Goal: Obtain resource: Download file/media

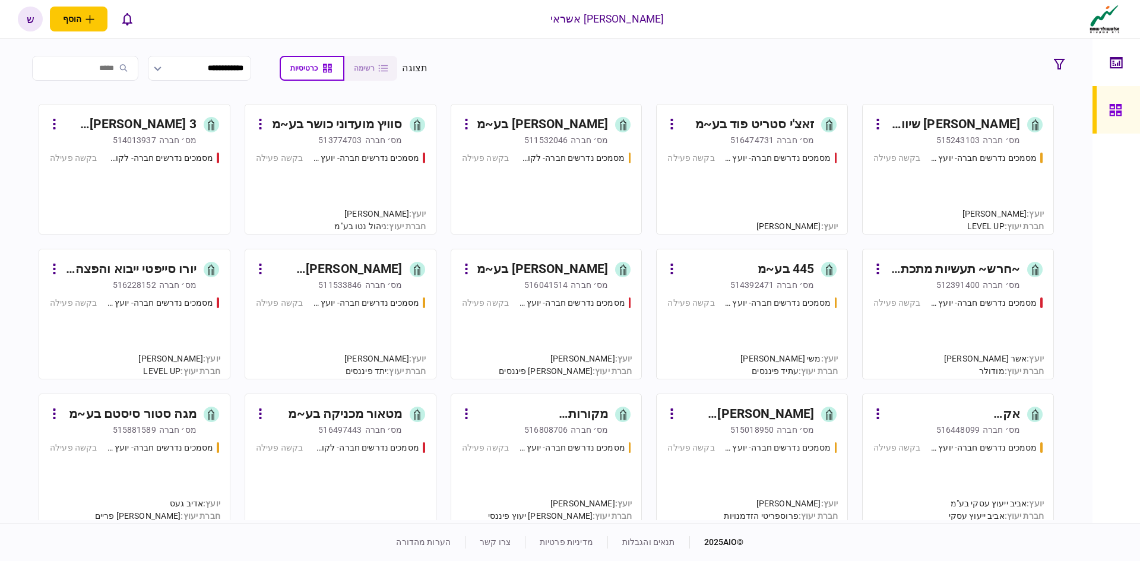
click at [766, 268] on div "445 בע~מ" at bounding box center [785, 269] width 56 height 19
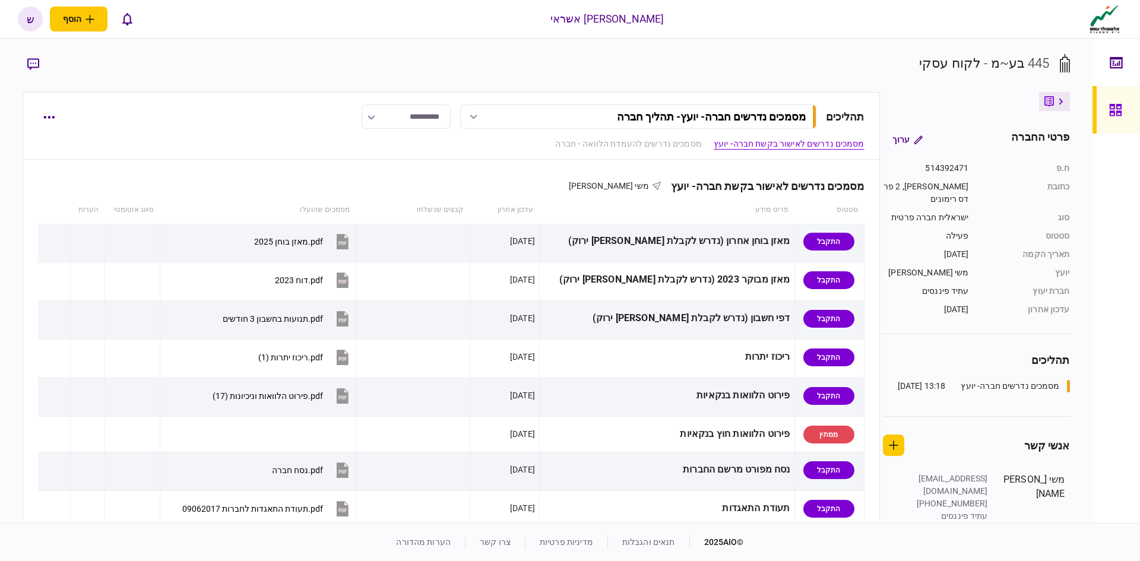
click at [1107, 111] on link at bounding box center [1115, 109] width 47 height 47
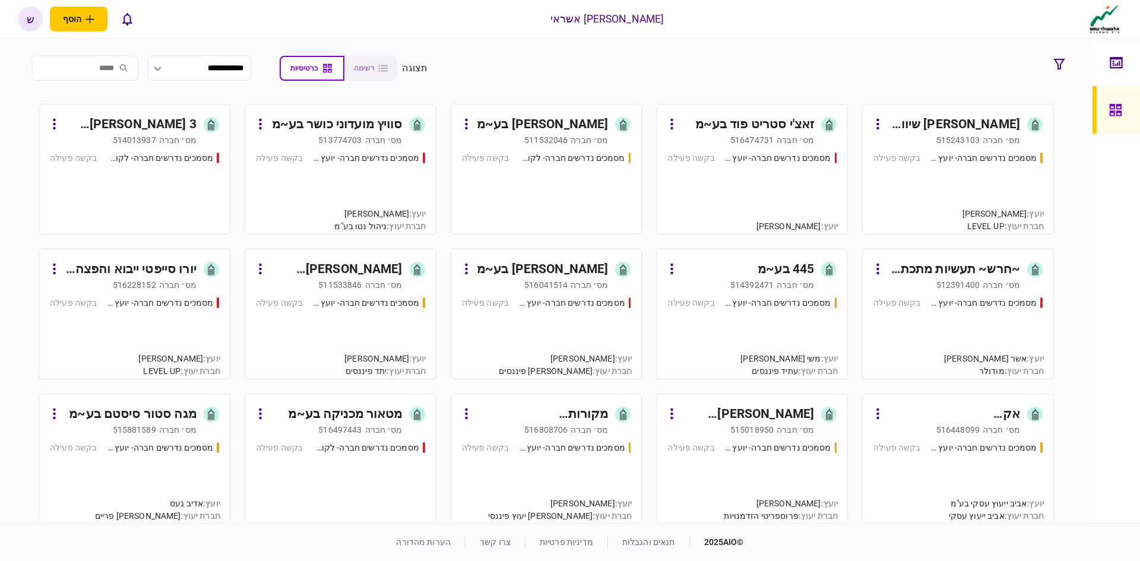
click at [952, 130] on div "[PERSON_NAME] שיווק ארונות בע~מ" at bounding box center [953, 124] width 133 height 19
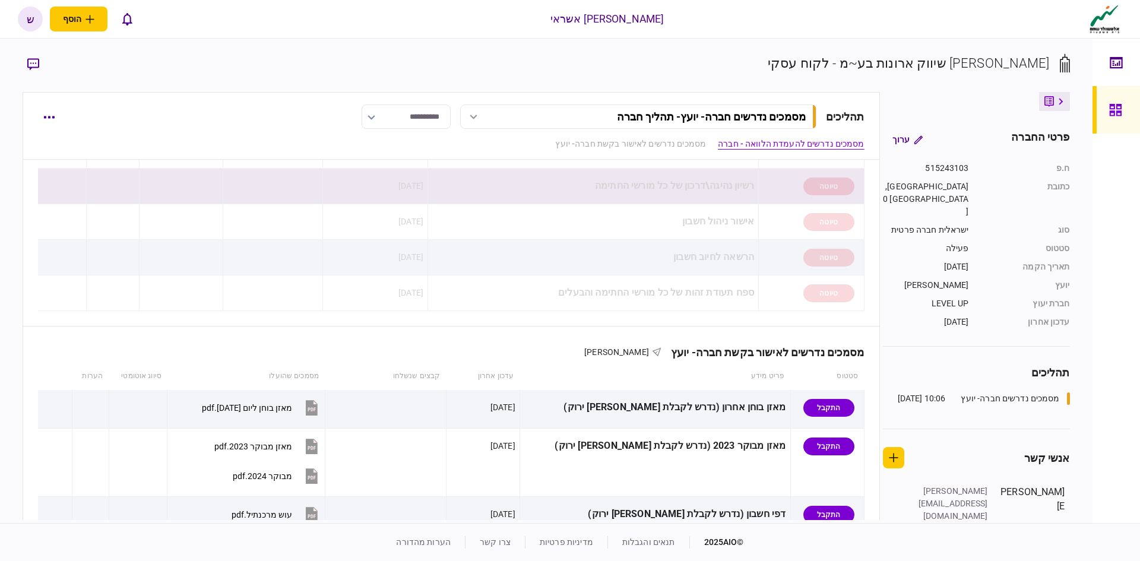
scroll to position [356, 0]
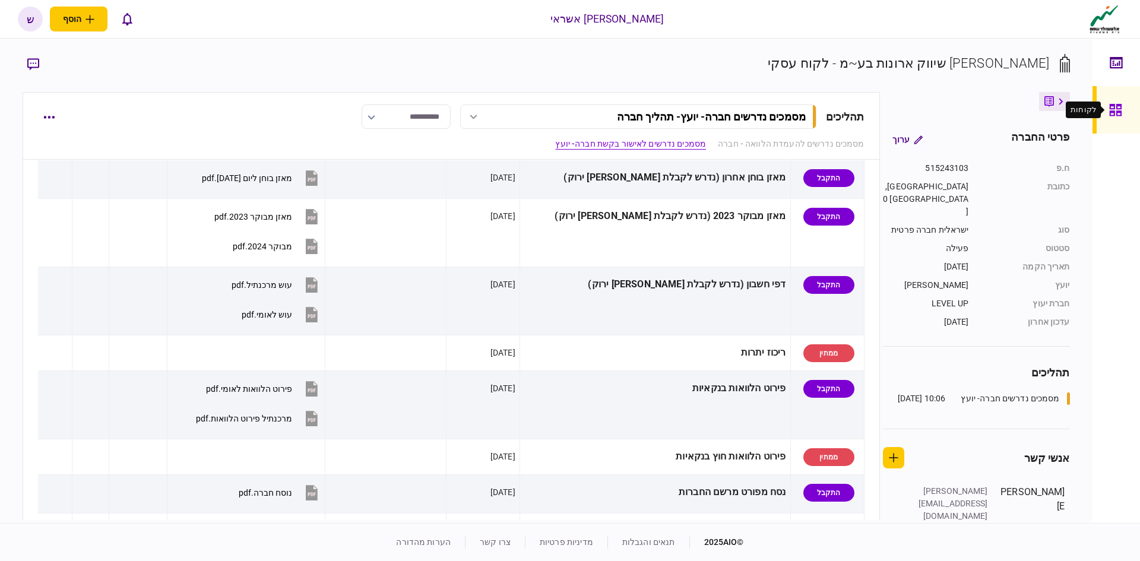
click at [1119, 105] on icon at bounding box center [1115, 110] width 12 height 12
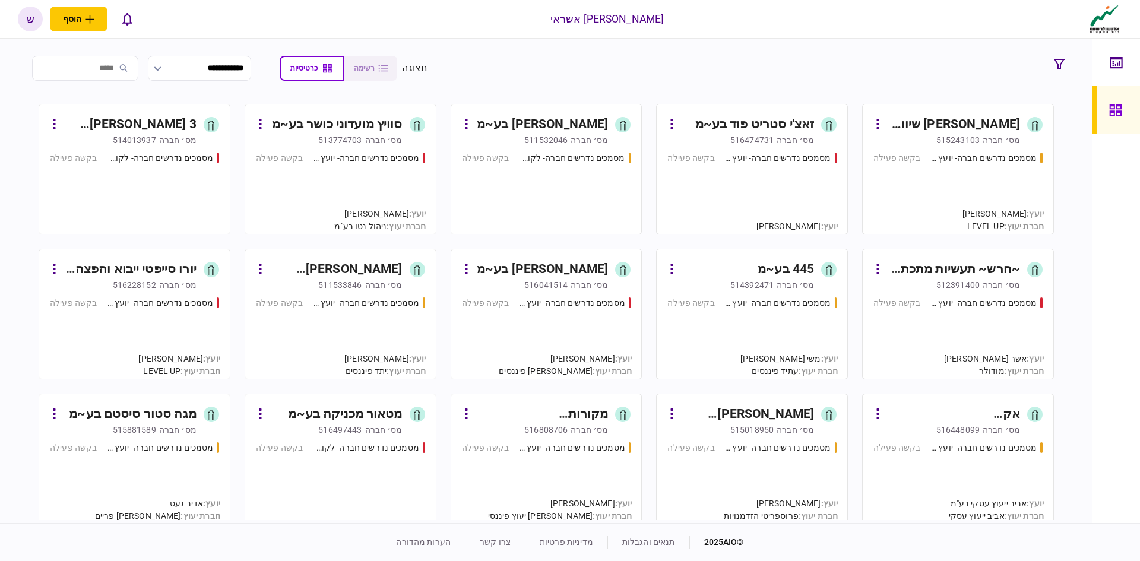
click at [913, 130] on div "[PERSON_NAME] שיווק ארונות בע~מ" at bounding box center [953, 124] width 133 height 19
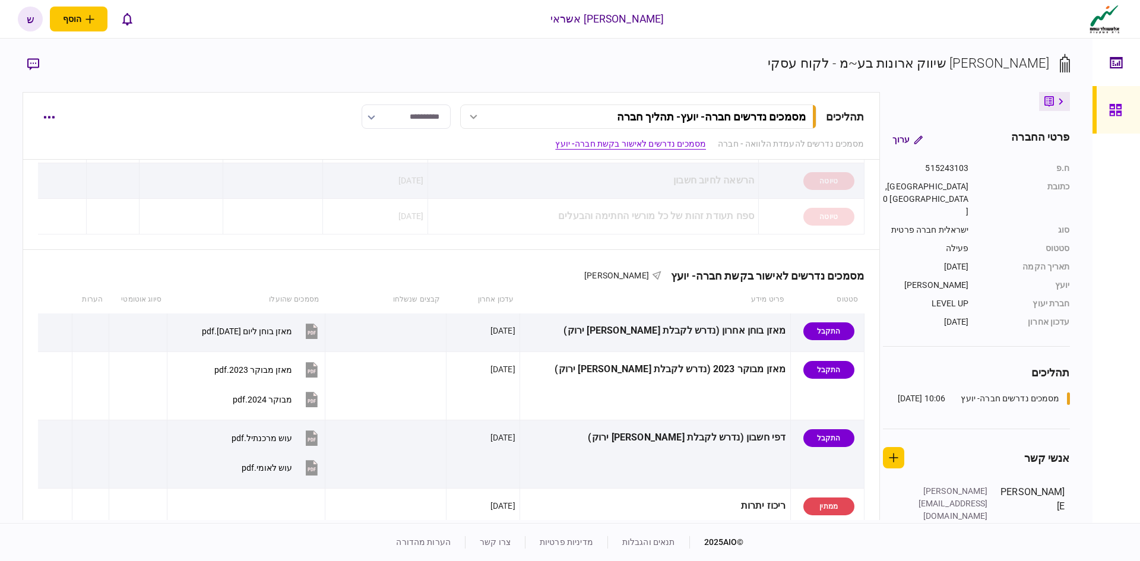
scroll to position [178, 0]
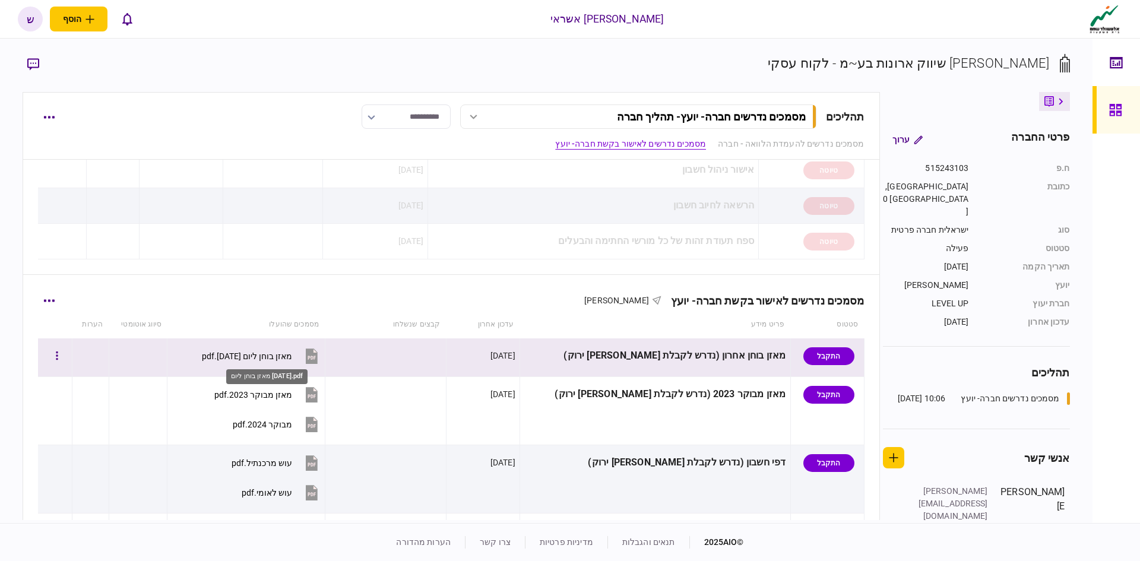
click at [292, 357] on div "מאזן בוחן ליום [DATE].pdf" at bounding box center [247, 355] width 90 height 9
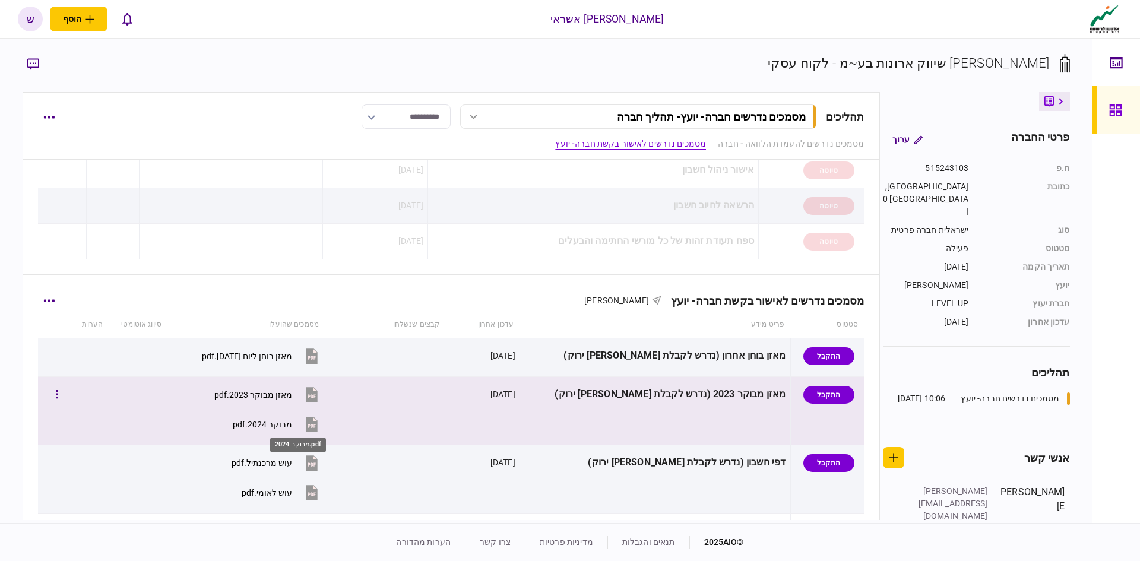
click at [292, 427] on div "מבוקר 2024.pdf" at bounding box center [262, 424] width 59 height 9
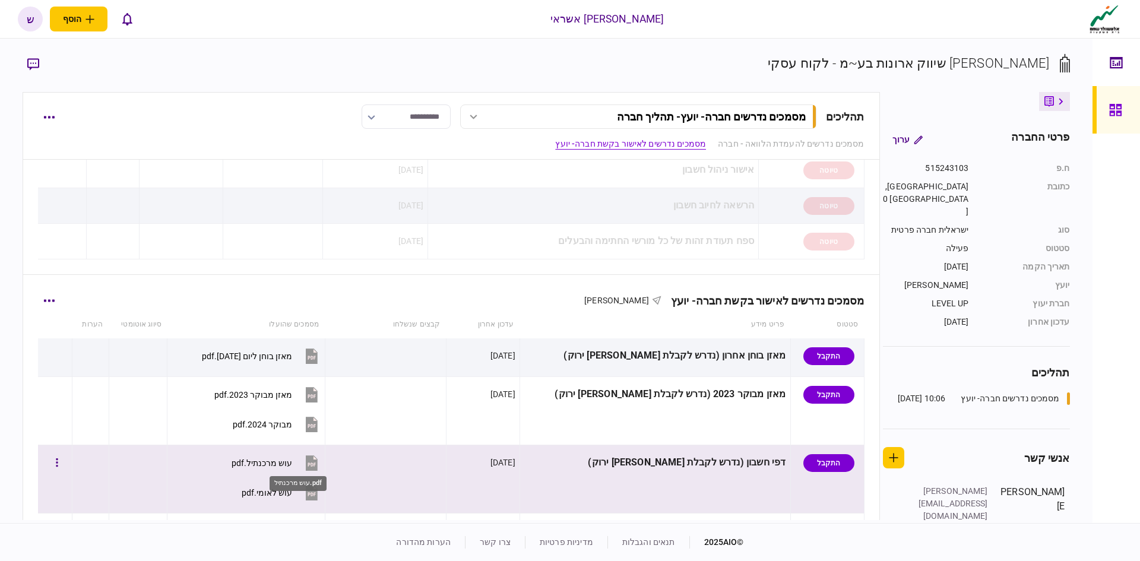
click at [292, 465] on div "עוש מרכנתיל.pdf" at bounding box center [262, 462] width 61 height 9
click at [321, 463] on button "עוש מרכנתיל.pdf" at bounding box center [276, 462] width 89 height 27
click at [292, 490] on div "עוש לאומי.pdf" at bounding box center [267, 492] width 50 height 9
click at [292, 467] on div "עוש מרכנתיל.pdf" at bounding box center [262, 462] width 61 height 9
click at [292, 491] on div "עוש לאומי.pdf" at bounding box center [267, 492] width 50 height 9
